Goal: Obtain resource: Download file/media

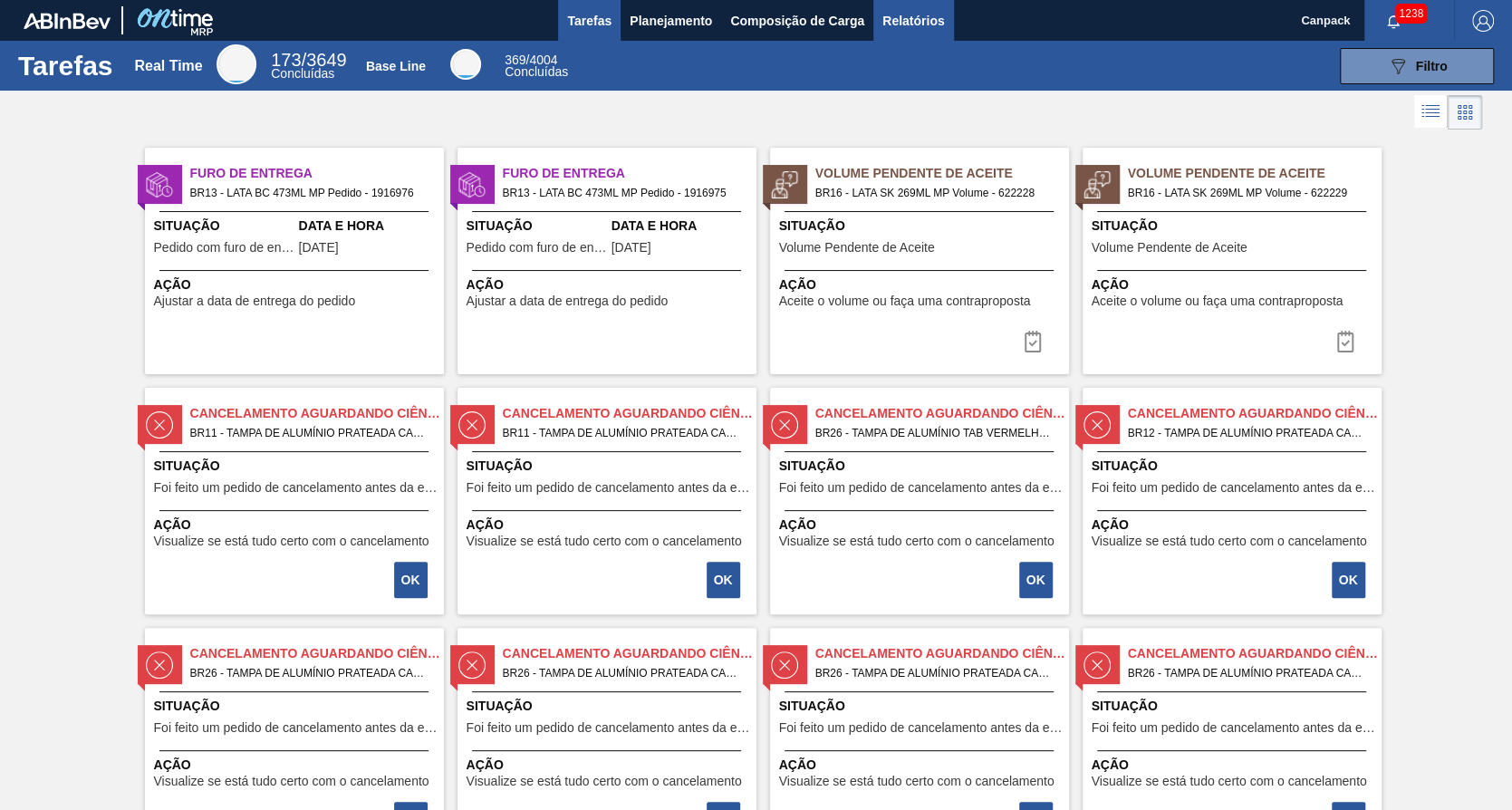
click at [901, 32] on button "Relatórios" at bounding box center [913, 20] width 80 height 41
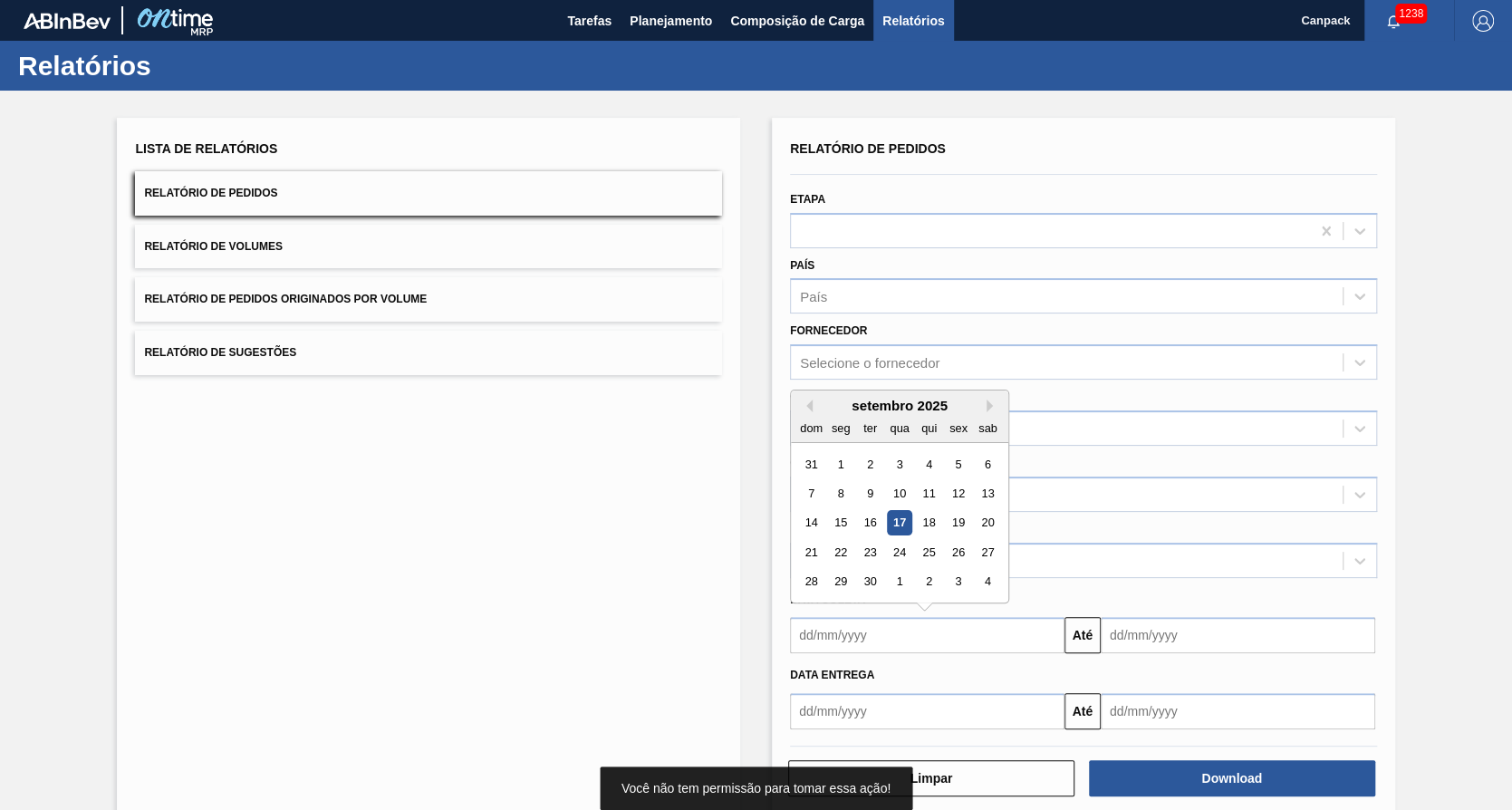
click at [868, 617] on input "text" at bounding box center [927, 635] width 275 height 36
click at [898, 524] on div "17" at bounding box center [899, 523] width 24 height 24
type input "[DATE]"
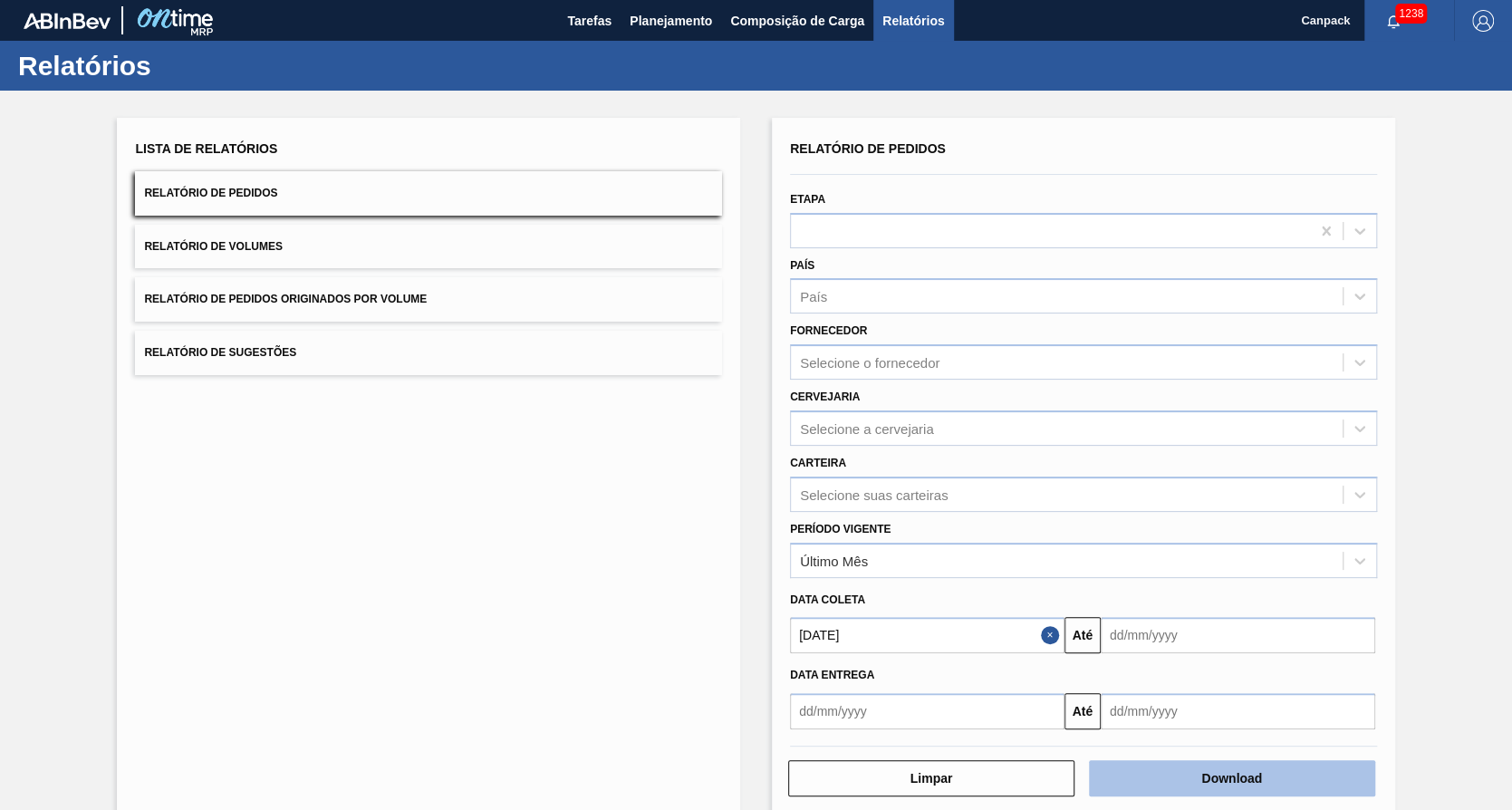
click at [1189, 776] on button "Download" at bounding box center [1232, 778] width 286 height 36
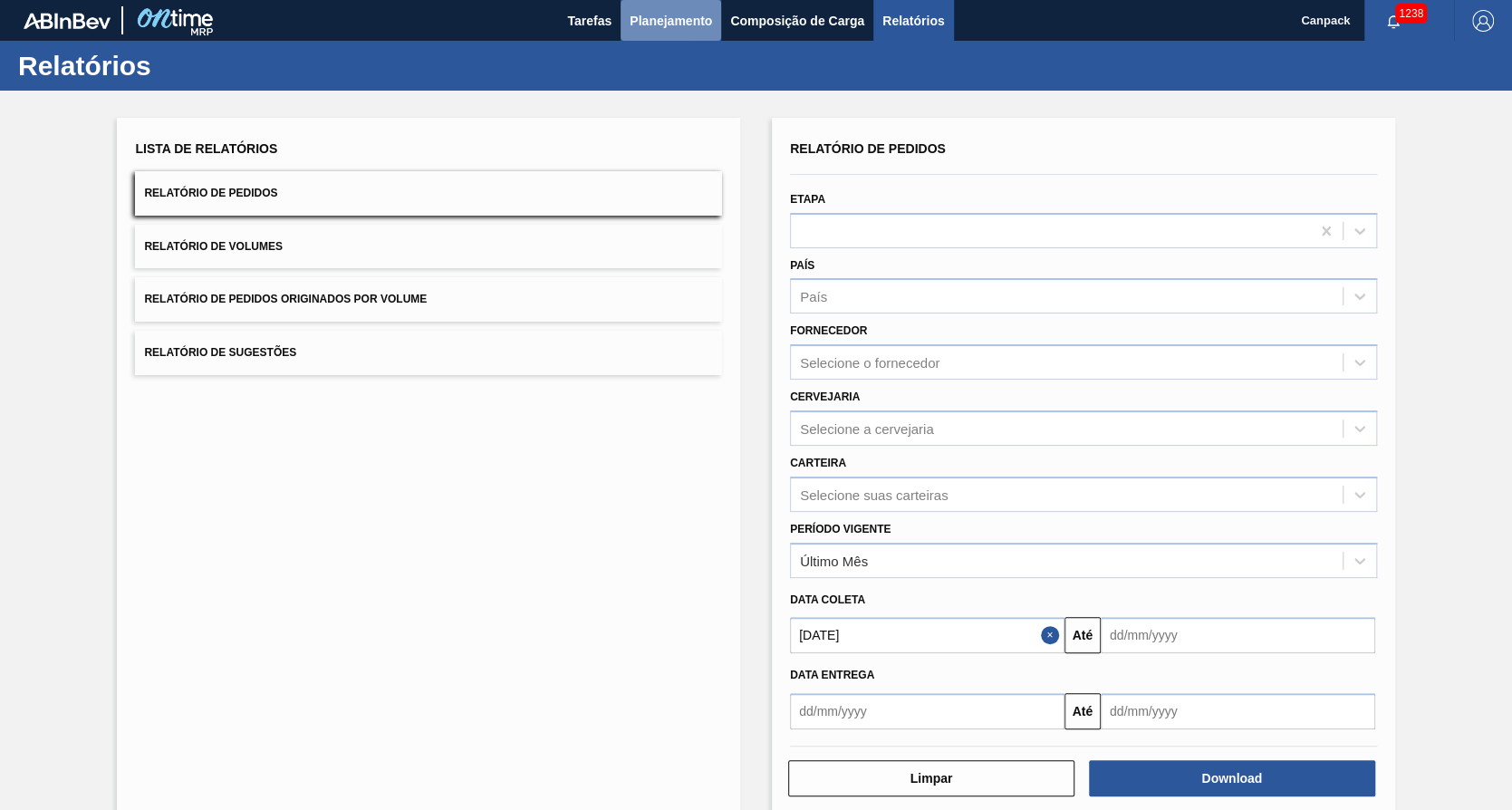
click at [701, 23] on span "Planejamento" at bounding box center [670, 20] width 83 height 21
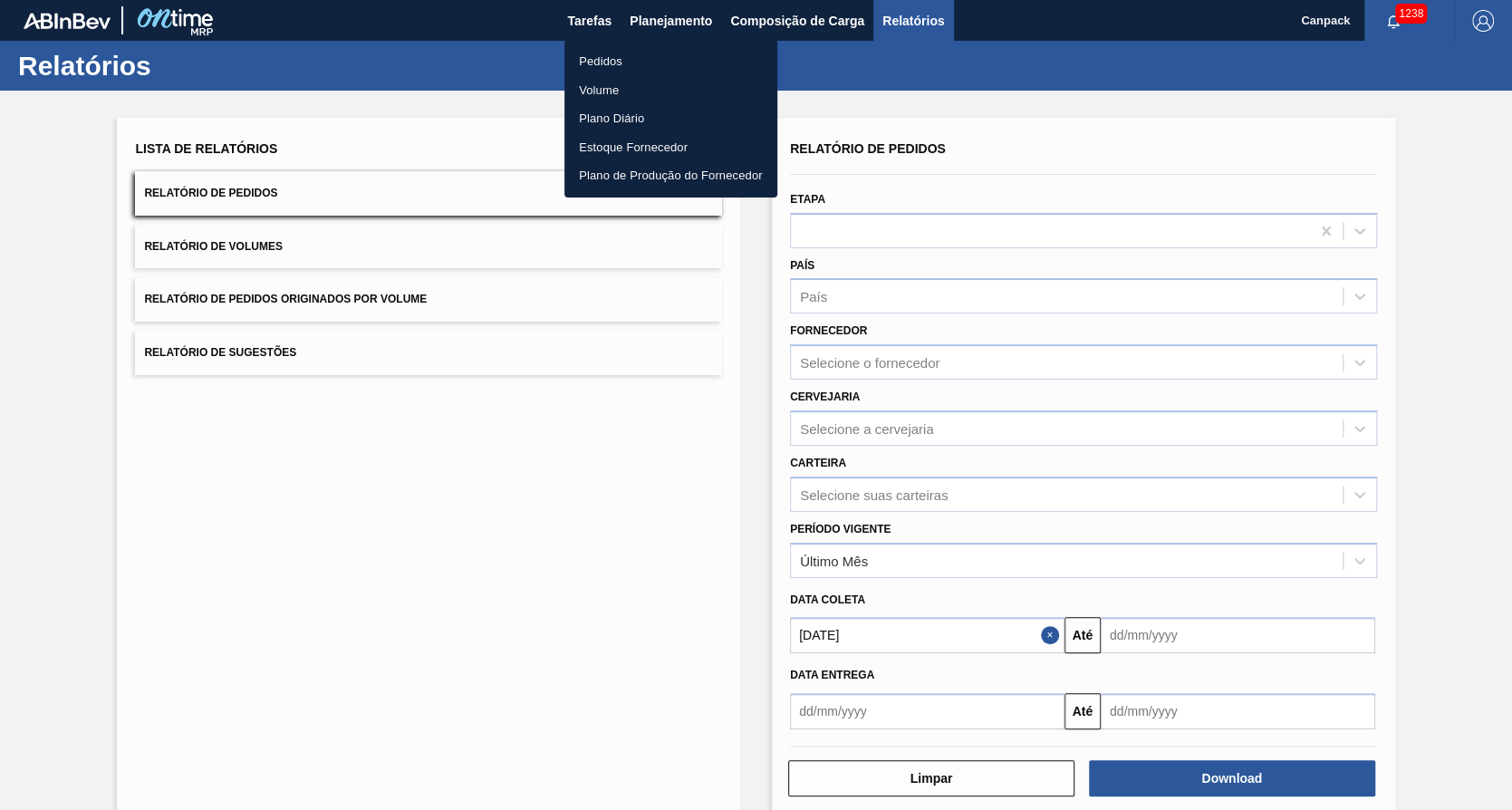
click at [672, 60] on li "Pedidos" at bounding box center [670, 61] width 213 height 29
